Goal: Task Accomplishment & Management: Complete application form

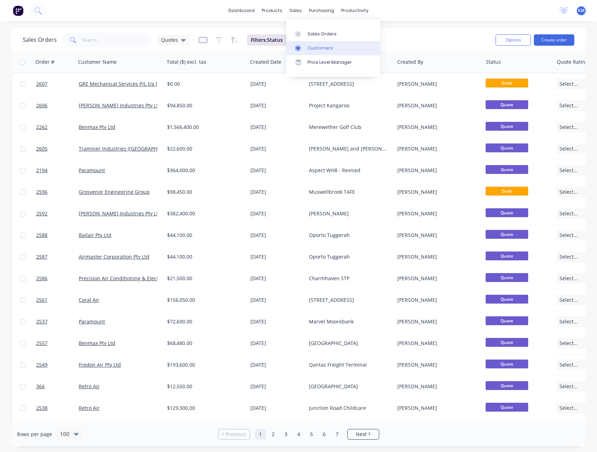
click at [308, 46] on div "Customers" at bounding box center [320, 48] width 26 height 6
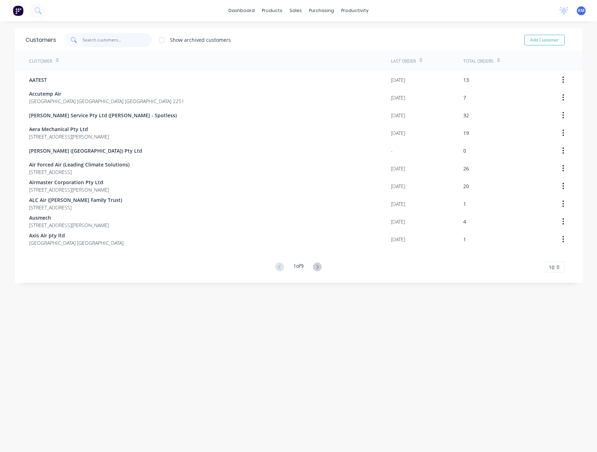
click at [107, 39] on input "text" at bounding box center [117, 40] width 69 height 14
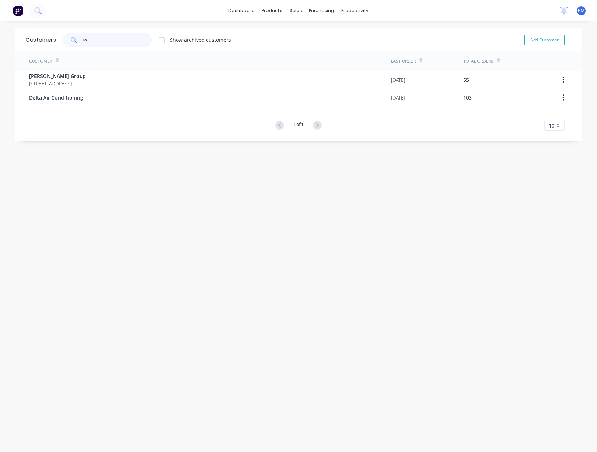
type input "r"
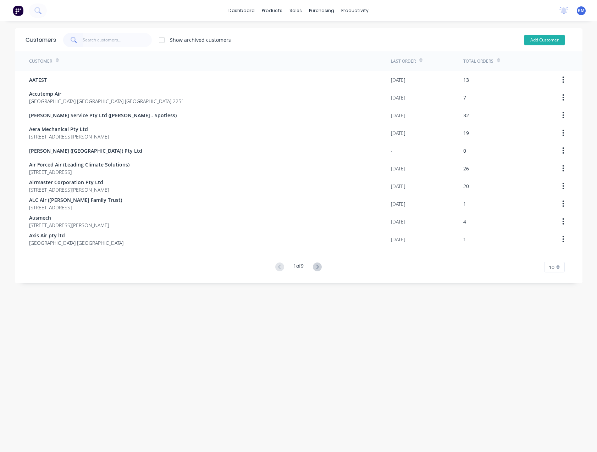
click at [527, 42] on button "Add Customer" at bounding box center [544, 40] width 40 height 11
select select "AU"
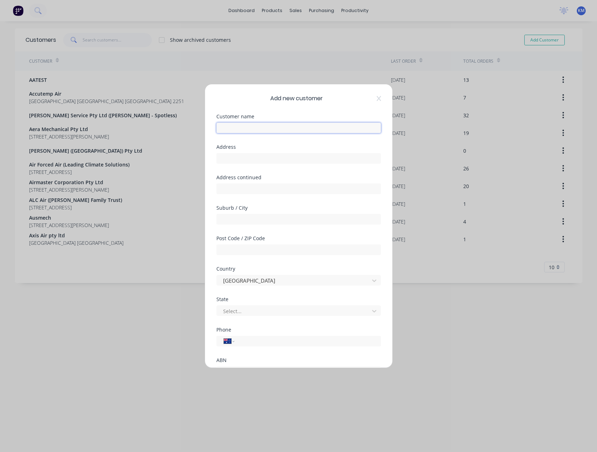
click at [280, 129] on input "text" at bounding box center [298, 128] width 165 height 11
type input "Radical Air Conditioning"
click at [250, 157] on input "text" at bounding box center [298, 158] width 165 height 11
type input "6 Belsham Road"
click at [241, 217] on input "text" at bounding box center [298, 219] width 165 height 11
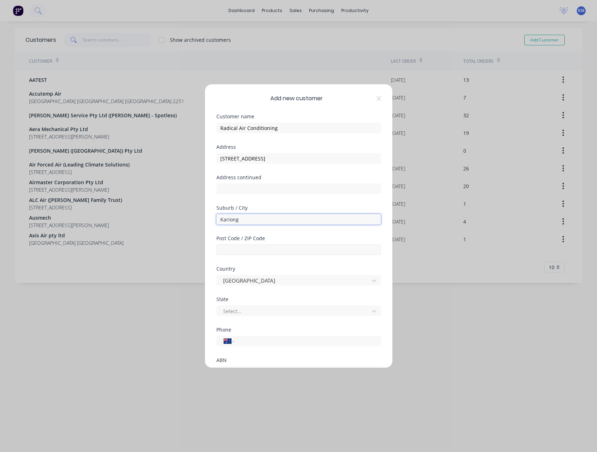
type input "Kariong"
click at [262, 246] on input "text" at bounding box center [298, 250] width 165 height 11
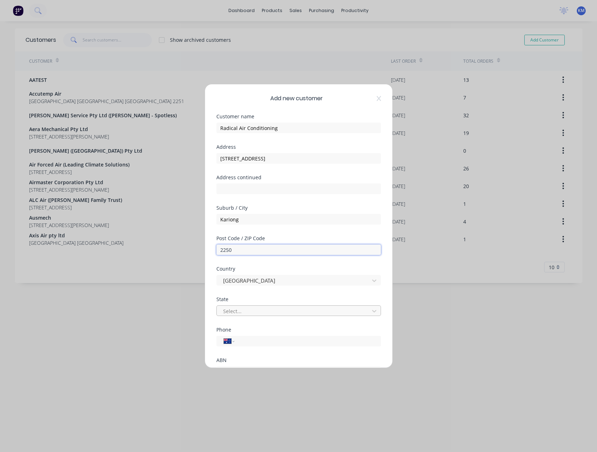
type input "2250"
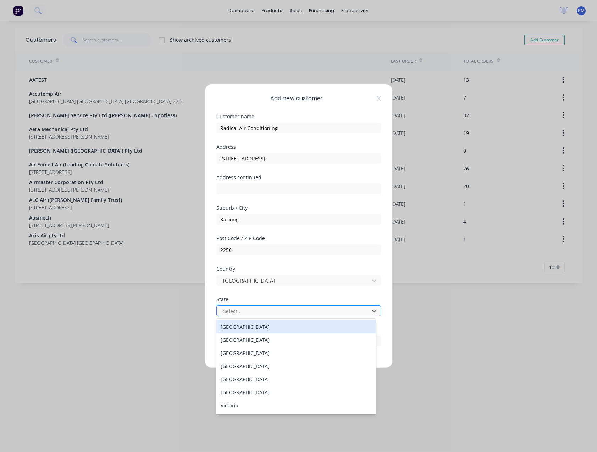
click at [268, 309] on div at bounding box center [293, 311] width 143 height 9
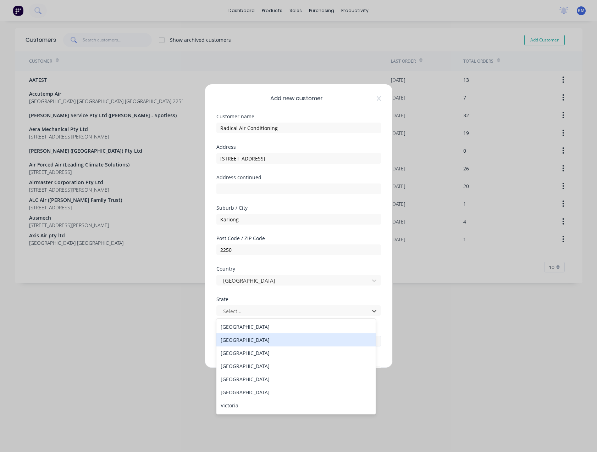
click at [263, 340] on div "New South Wales" at bounding box center [295, 340] width 159 height 13
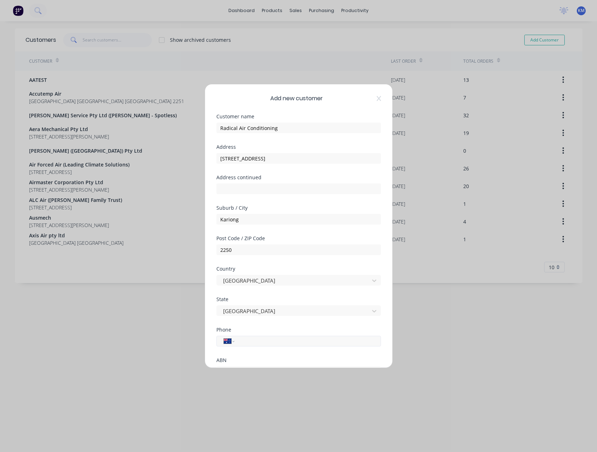
click at [263, 341] on input "tel" at bounding box center [306, 342] width 134 height 8
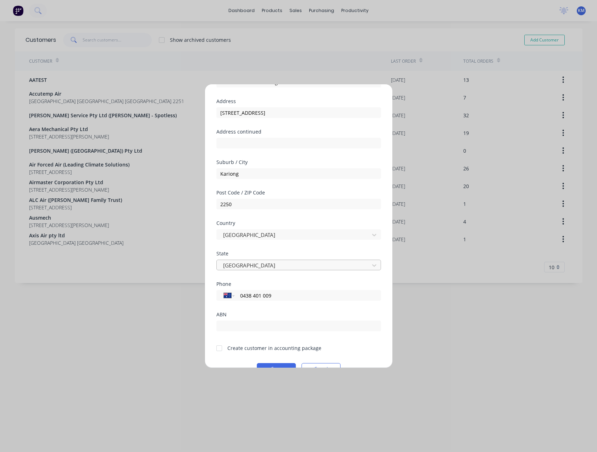
scroll to position [62, 0]
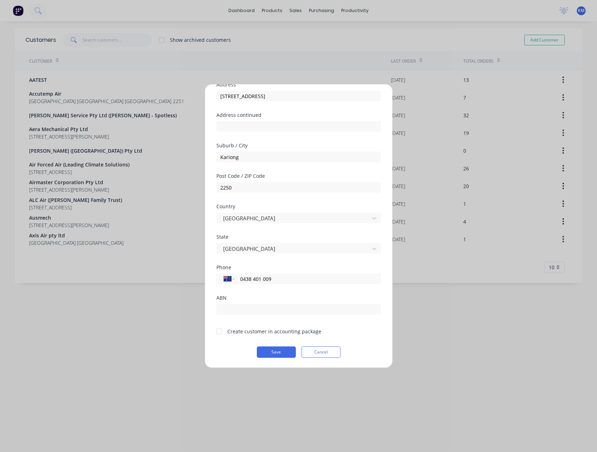
type input "0438 401 009"
click at [218, 333] on div at bounding box center [219, 332] width 14 height 14
click at [269, 352] on button "Save" at bounding box center [276, 352] width 39 height 11
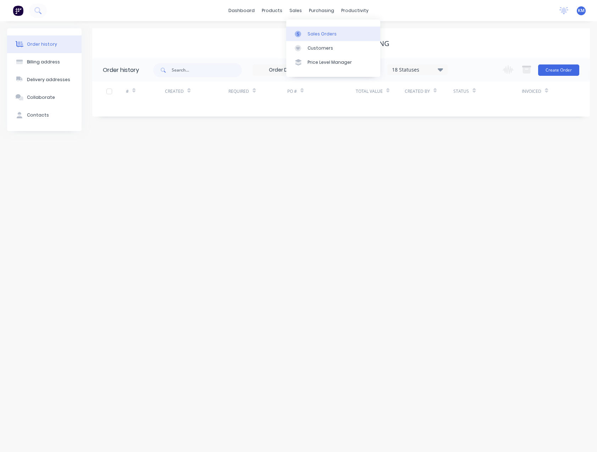
click at [313, 32] on div "Sales Orders" at bounding box center [321, 34] width 29 height 6
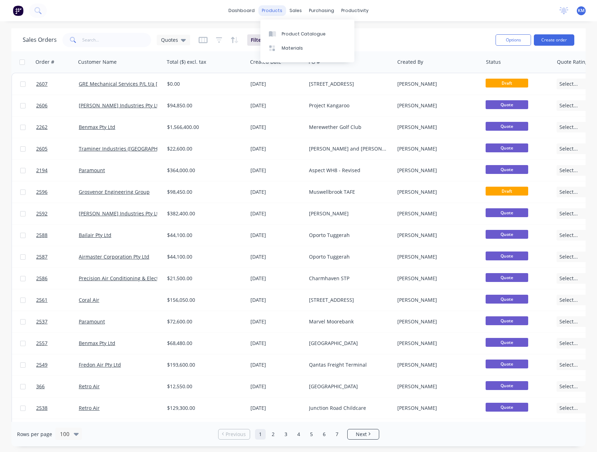
click at [278, 12] on div "products" at bounding box center [272, 10] width 28 height 11
click at [313, 45] on div "Customers" at bounding box center [320, 48] width 26 height 6
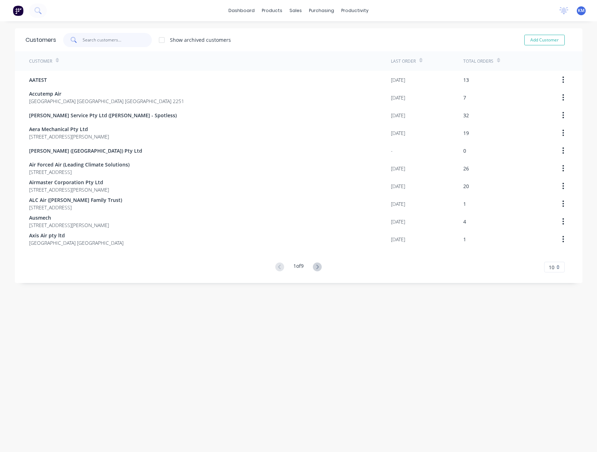
click at [104, 45] on input "text" at bounding box center [117, 40] width 69 height 14
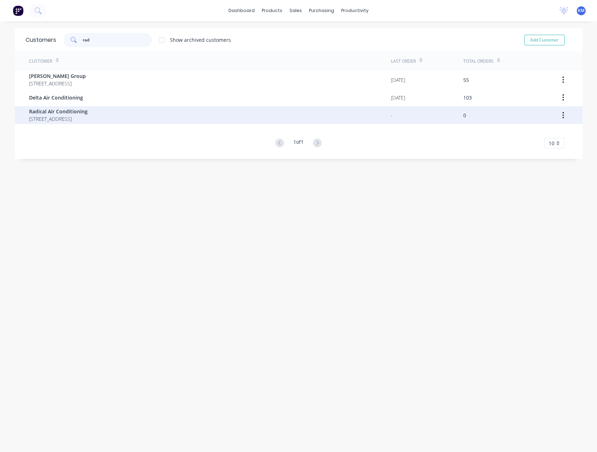
type input "rad"
click at [88, 117] on span "6 Belsham Road Kariong New South Wales Australia 2250" at bounding box center [58, 118] width 58 height 7
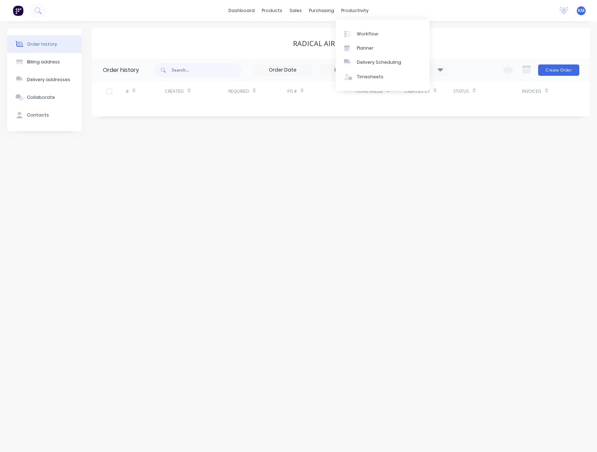
click at [478, 43] on div "Radical Air Conditioning" at bounding box center [340, 43] width 497 height 9
click at [215, 44] on div "Radical Air Conditioning" at bounding box center [340, 43] width 497 height 9
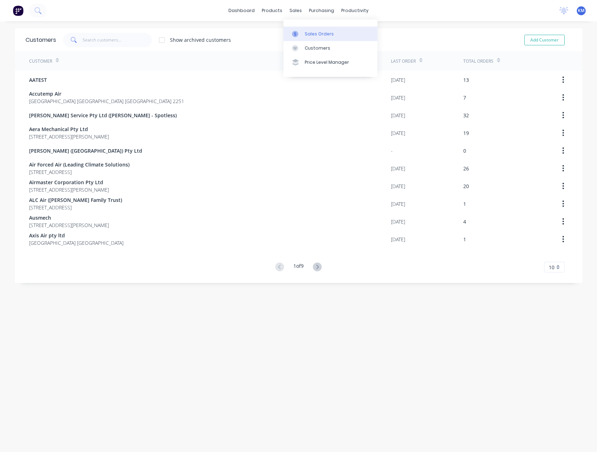
click at [312, 35] on div "Sales Orders" at bounding box center [319, 34] width 29 height 6
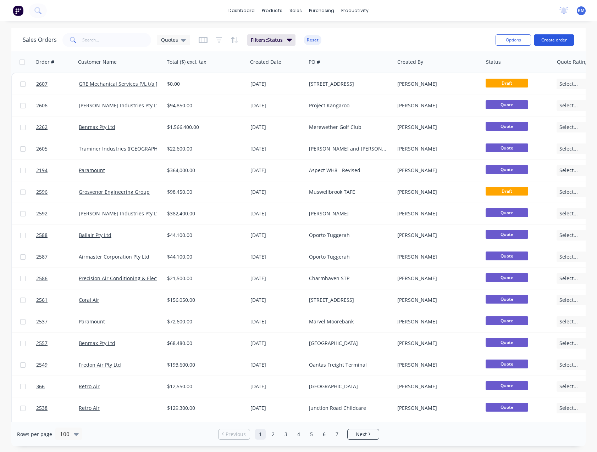
click at [557, 39] on button "Create order" at bounding box center [554, 39] width 40 height 11
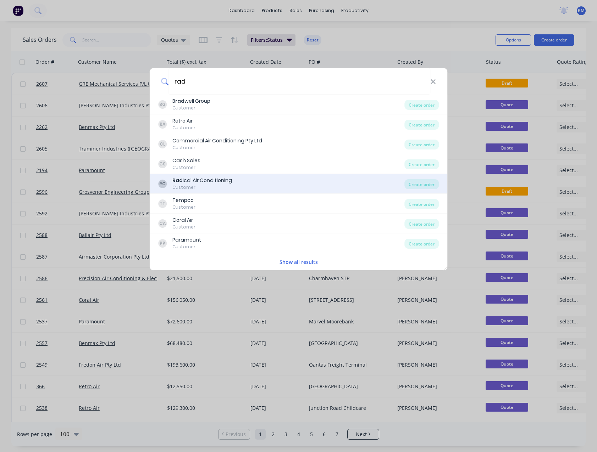
type input "rad"
click at [213, 180] on div "Rad ical Air Conditioning" at bounding box center [202, 180] width 60 height 7
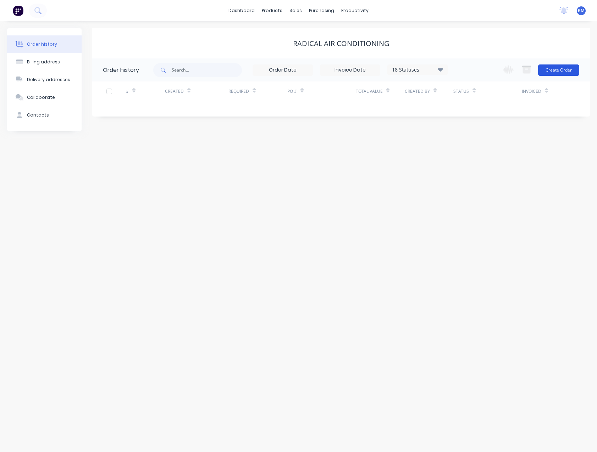
click at [559, 68] on button "Create Order" at bounding box center [558, 70] width 41 height 11
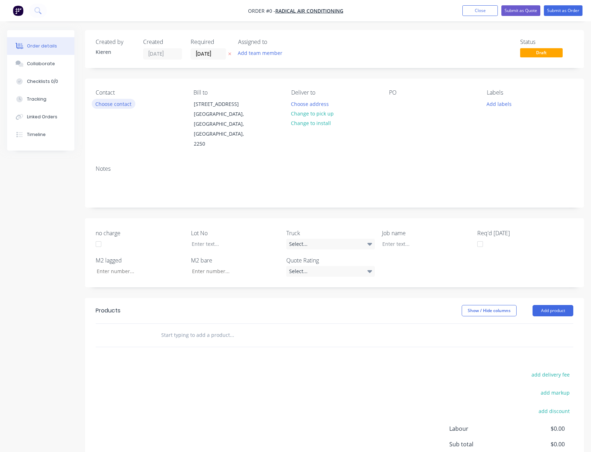
click at [121, 104] on button "Choose contact" at bounding box center [114, 104] width 44 height 10
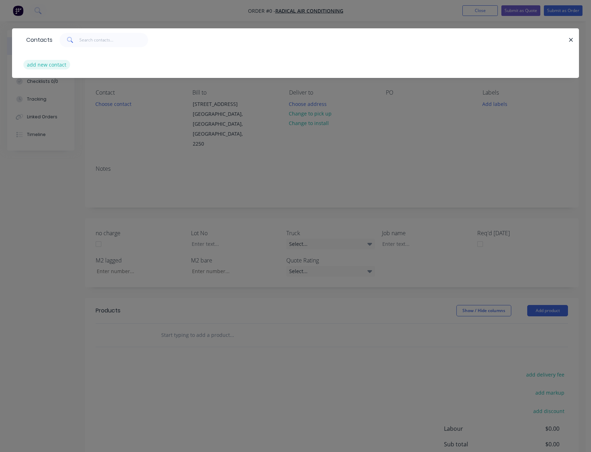
click at [57, 61] on button "add new contact" at bounding box center [46, 65] width 47 height 10
select select "AU"
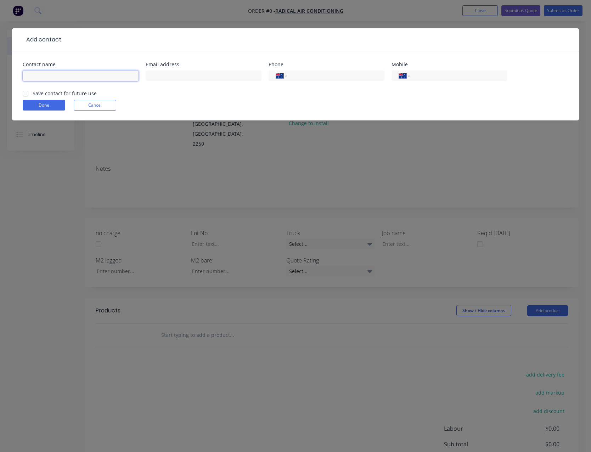
click at [96, 75] on input "text" at bounding box center [81, 76] width 116 height 11
type input "Rad Volarik"
click at [165, 78] on input "text" at bounding box center [204, 76] width 116 height 11
type input "radical-air@bigpond.com"
click at [303, 76] on input "tel" at bounding box center [334, 76] width 85 height 8
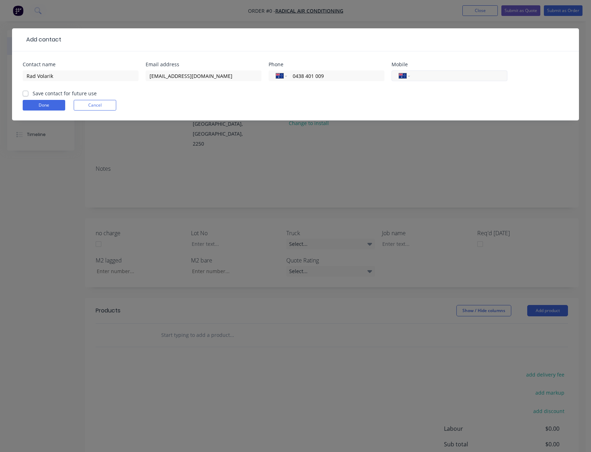
type input "0438 401 009"
click at [426, 76] on input "tel" at bounding box center [457, 76] width 85 height 8
type input "0438 401 009"
click at [356, 77] on input "0438 401 009" at bounding box center [334, 76] width 85 height 8
type input "0"
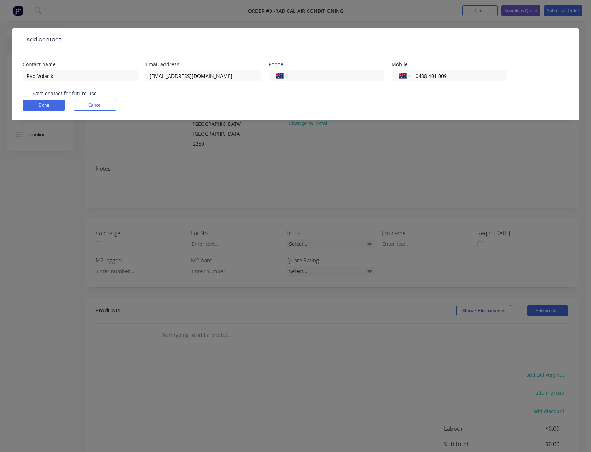
click at [33, 93] on label "Save contact for future use" at bounding box center [65, 93] width 64 height 7
click at [24, 93] on input "Save contact for future use" at bounding box center [26, 93] width 6 height 7
checkbox input "true"
click at [34, 109] on button "Done" at bounding box center [44, 105] width 43 height 11
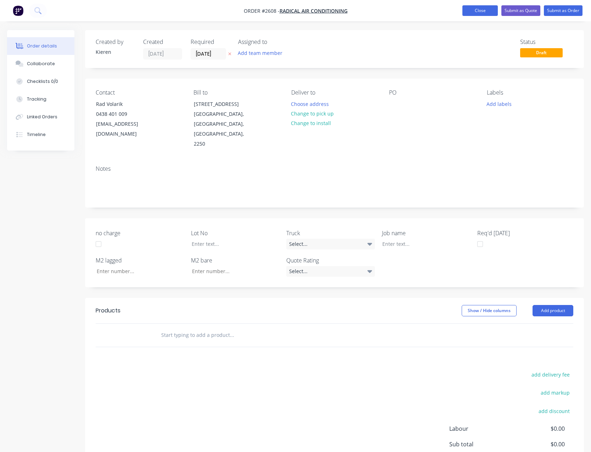
click at [482, 15] on button "Close" at bounding box center [480, 10] width 35 height 11
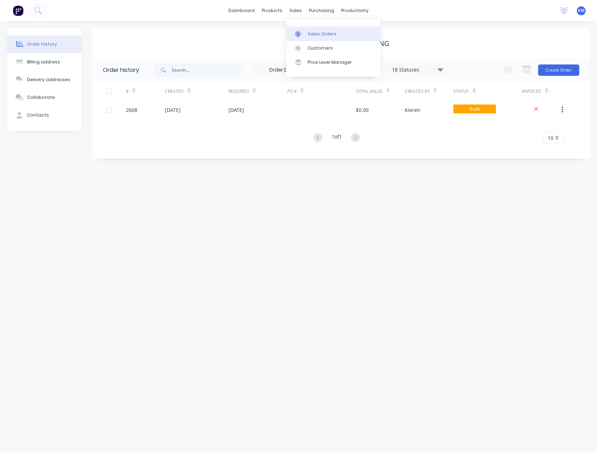
click at [303, 35] on div at bounding box center [300, 34] width 11 height 6
